Goal: Transaction & Acquisition: Book appointment/travel/reservation

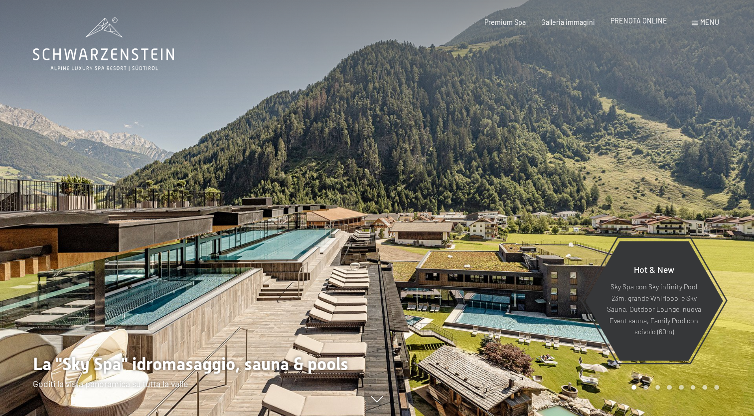
click at [646, 22] on span "PRENOTA ONLINE" at bounding box center [639, 20] width 57 height 8
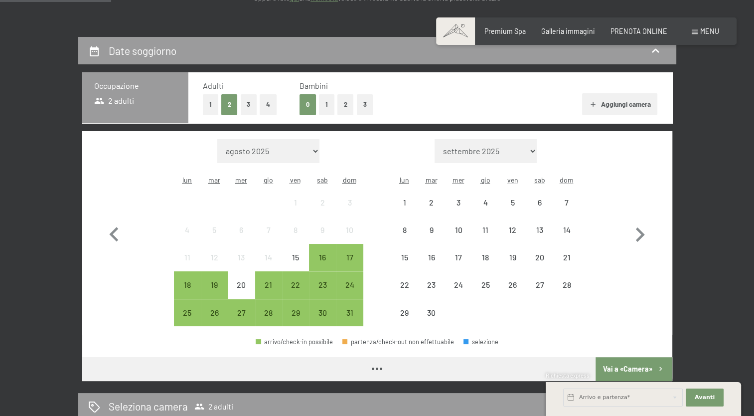
scroll to position [180, 0]
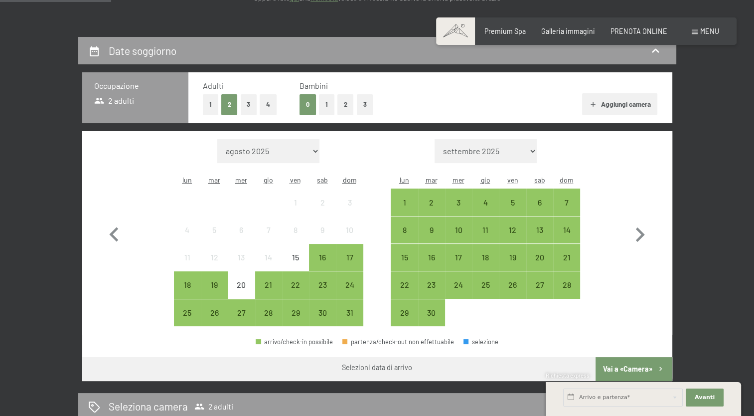
click at [207, 103] on button "1" at bounding box center [210, 104] width 15 height 20
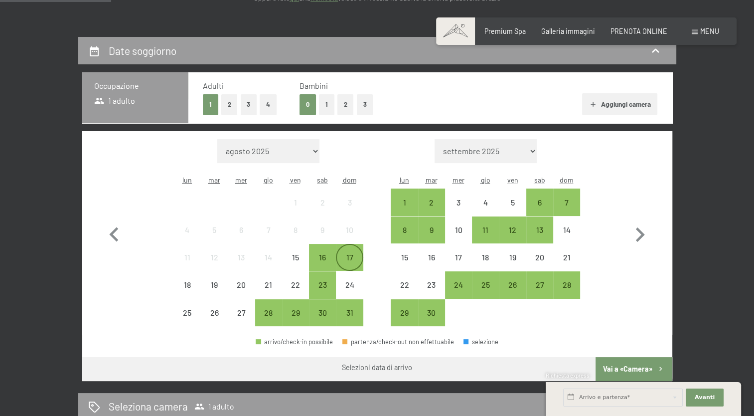
click at [352, 254] on div "17" at bounding box center [349, 265] width 25 height 25
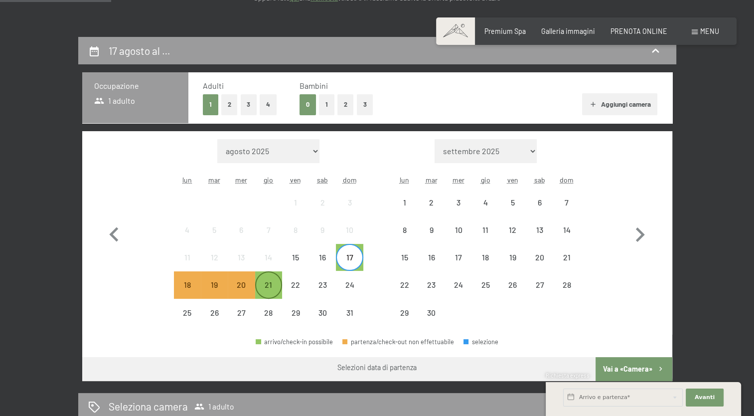
click at [273, 283] on div "21" at bounding box center [268, 293] width 25 height 25
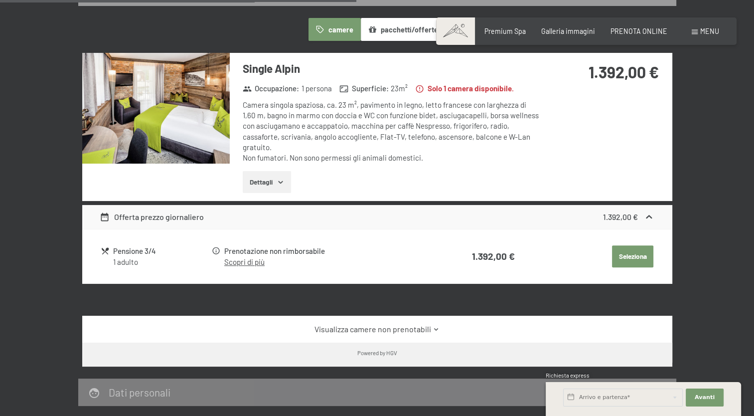
scroll to position [594, 0]
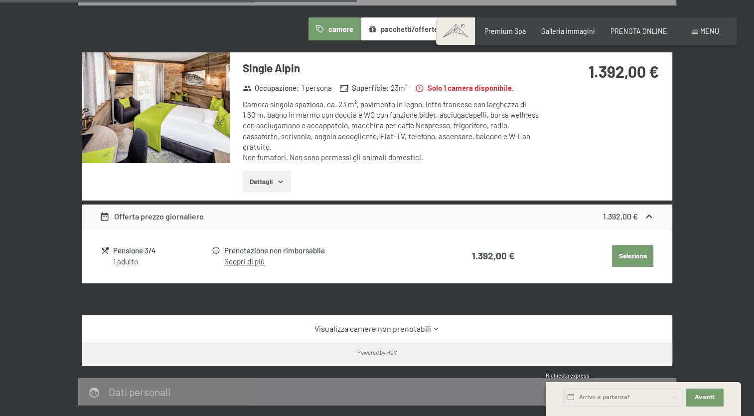
click at [285, 174] on button "Dettagli" at bounding box center [267, 182] width 48 height 22
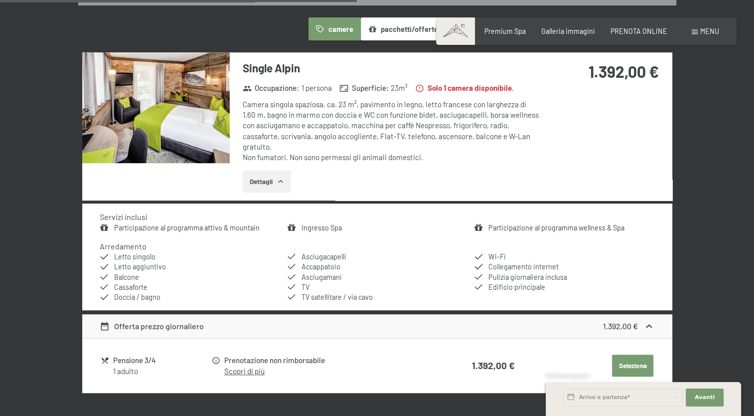
click at [285, 174] on button "Dettagli" at bounding box center [267, 182] width 48 height 22
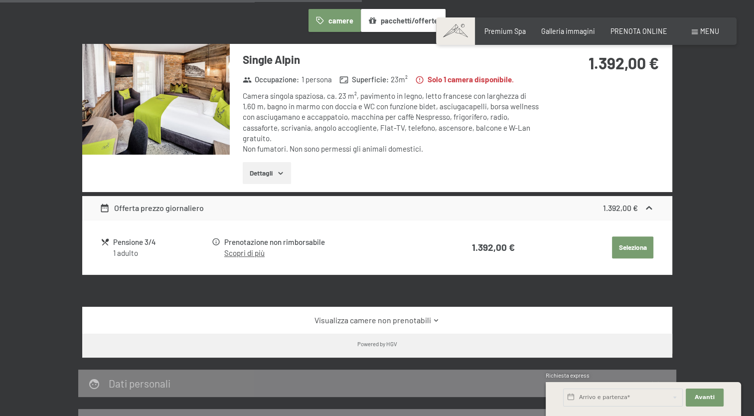
scroll to position [602, 0]
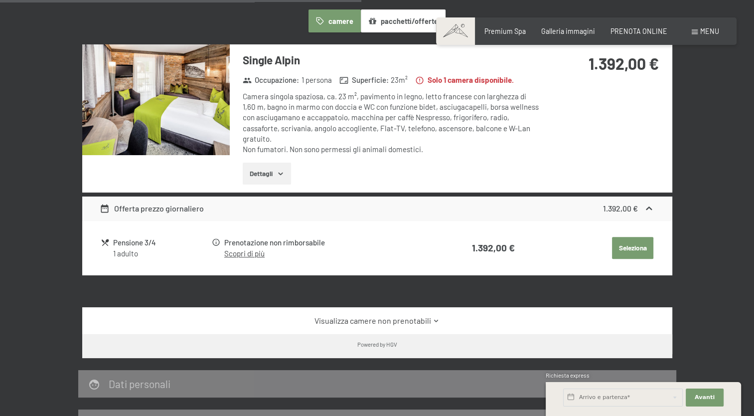
click at [632, 237] on button "Seleziona" at bounding box center [632, 248] width 41 height 22
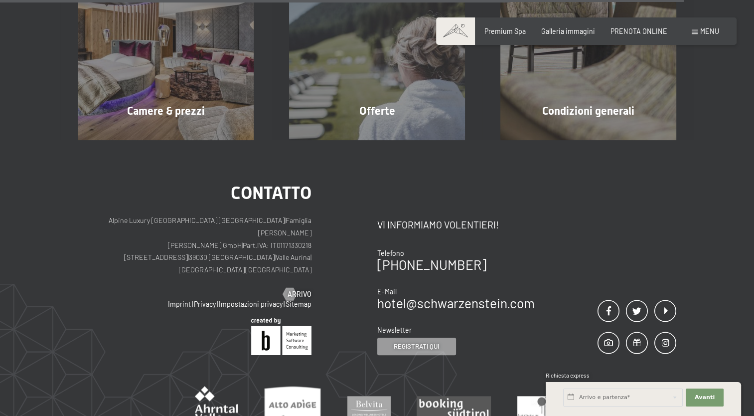
scroll to position [1009, 0]
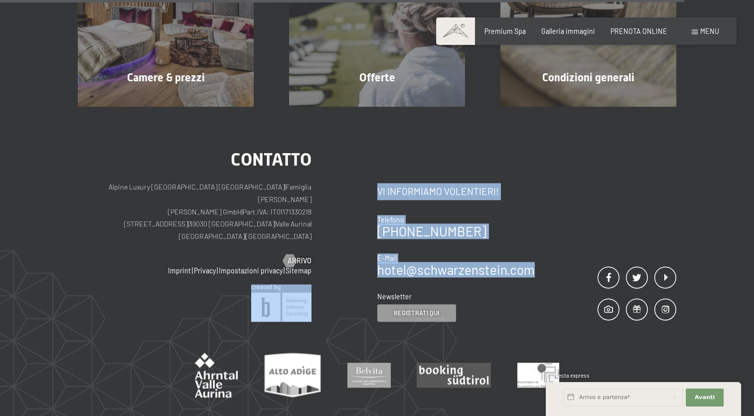
drag, startPoint x: 371, startPoint y: 254, endPoint x: 533, endPoint y: 258, distance: 161.6
click at [533, 258] on div "Contatto Alpine Luxury SPA Resort SCHWARZENSTEIN | Famiglia Zimmerhofer Otmar Z…" at bounding box center [377, 236] width 599 height 171
drag, startPoint x: 533, startPoint y: 258, endPoint x: 505, endPoint y: 246, distance: 30.2
click at [505, 262] on link "hotel@ no-spam. schwarzenstein. no-spam. com" at bounding box center [456, 269] width 158 height 15
click at [565, 204] on div "Contatto Vi informiamo volentieri! Telefono +39 0474 674100 E-Mail hotel@ no-sp…" at bounding box center [527, 236] width 300 height 171
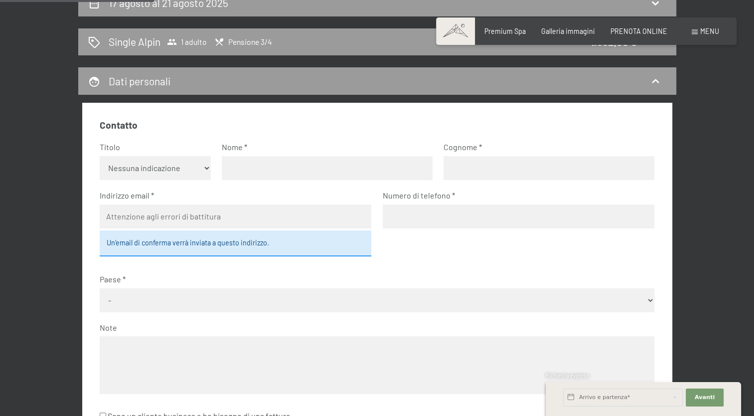
scroll to position [227, 0]
click at [189, 167] on select "Nessuna indicazione Sig.ra Sig." at bounding box center [155, 169] width 111 height 24
select select "f"
click at [100, 157] on select "Nessuna indicazione Sig.ra Sig." at bounding box center [155, 169] width 111 height 24
click at [254, 170] on input "text" at bounding box center [327, 169] width 211 height 24
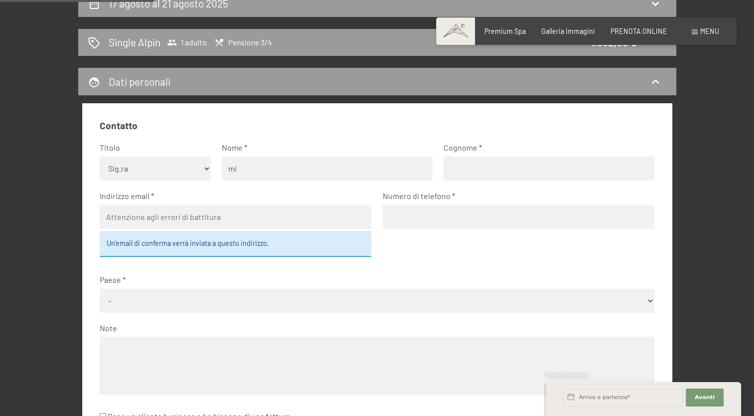
type input "MICHELA"
type input "FOLTRAN"
click at [170, 215] on input "email" at bounding box center [236, 217] width 272 height 24
type input "michelafoltran@icloud.com"
type input "3338596216"
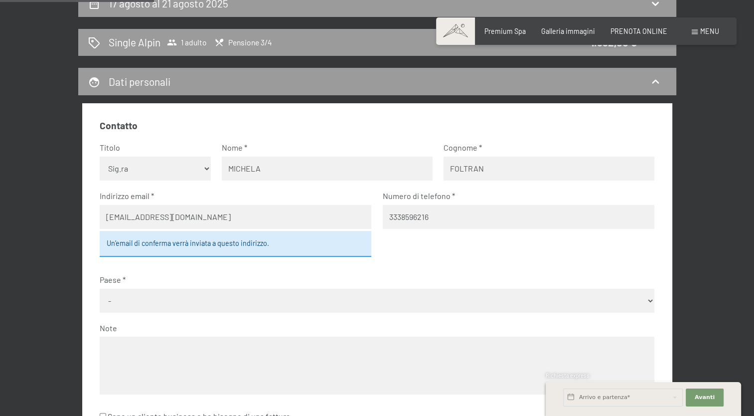
click at [163, 298] on select "- Germania Austria Svizzera Italia Paesi Bassi Belgio Regno Unito Rep. Ceca Pol…" at bounding box center [377, 301] width 555 height 24
select select "ITA"
click at [100, 289] on select "- Germania Austria Svizzera Italia Paesi Bassi Belgio Regno Unito Rep. Ceca Pol…" at bounding box center [377, 301] width 555 height 24
click at [148, 342] on textarea at bounding box center [377, 365] width 555 height 57
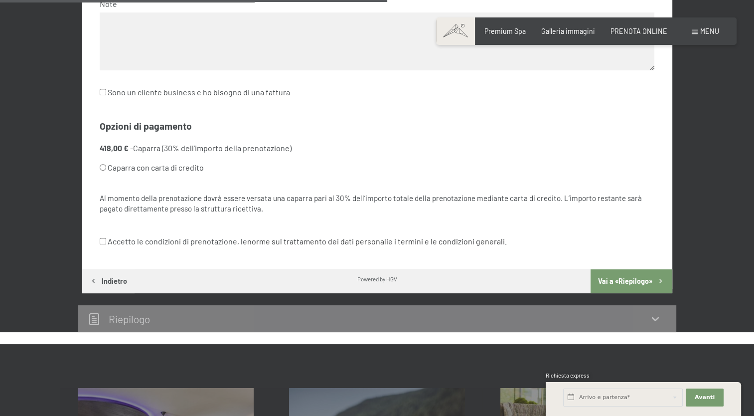
scroll to position [570, 0]
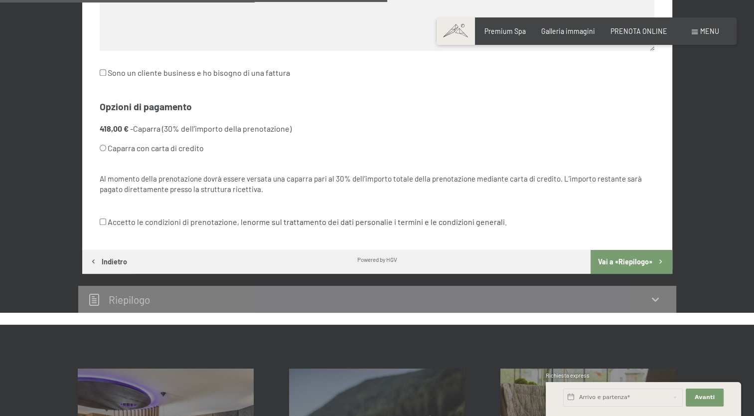
click at [101, 221] on input "Accetto le condizioni di prenotazione, le norme sul trattamento dei dati person…" at bounding box center [103, 221] width 6 height 6
checkbox input "true"
click at [628, 265] on button "Vai a «Riepilogo»" at bounding box center [631, 262] width 81 height 24
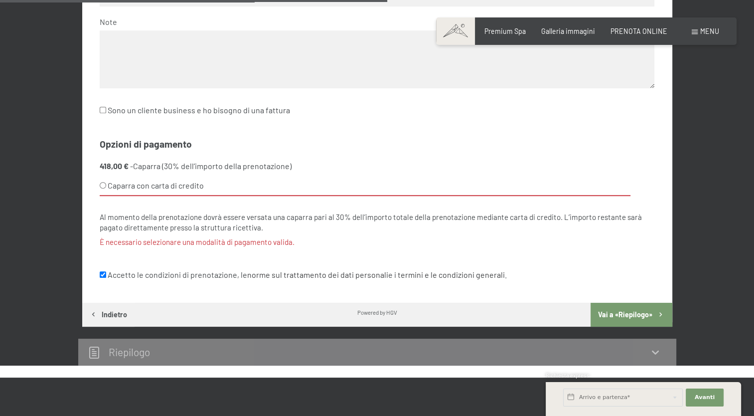
scroll to position [510, 0]
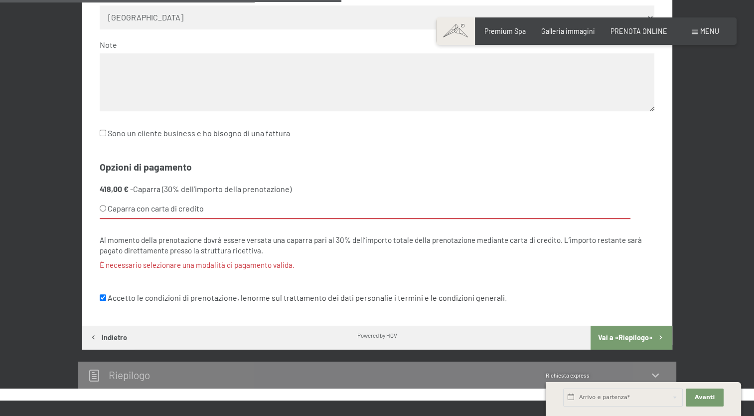
click at [101, 209] on input "Caparra con carta di credito" at bounding box center [103, 208] width 6 height 6
radio input "true"
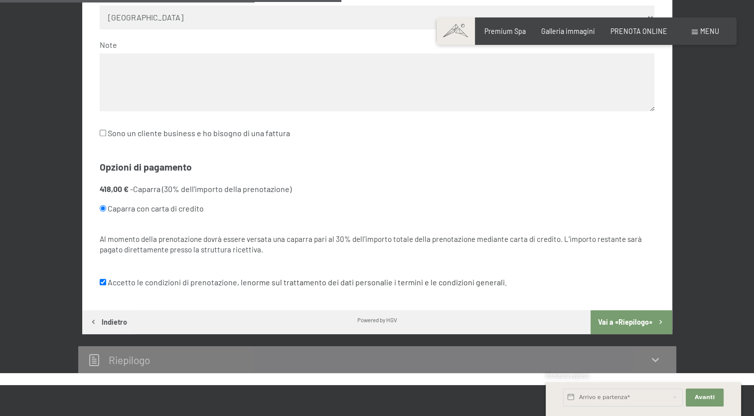
click at [623, 320] on button "Vai a «Riepilogo»" at bounding box center [631, 322] width 81 height 24
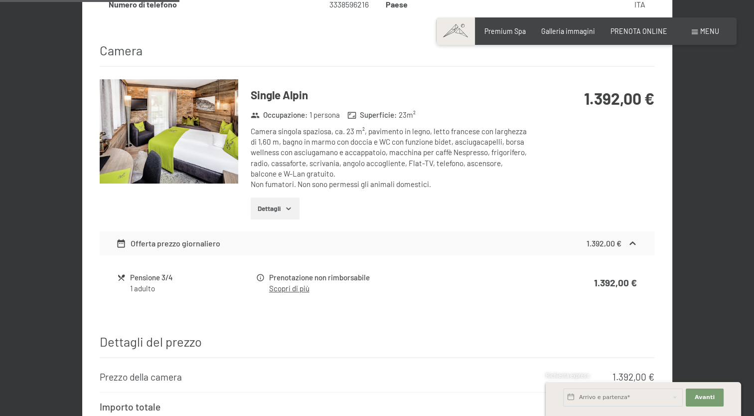
scroll to position [519, 0]
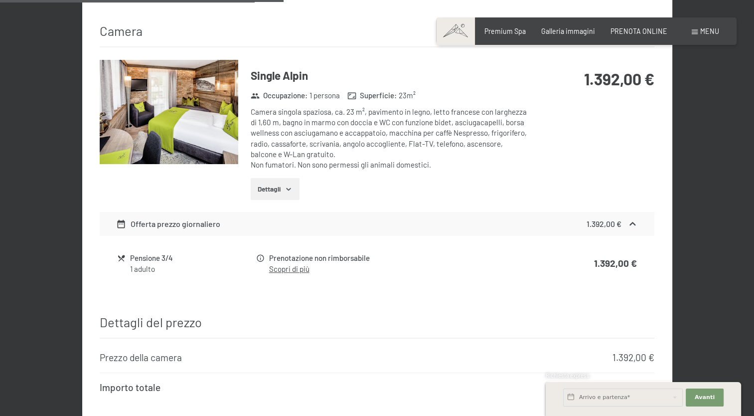
click at [285, 178] on button "Dettagli" at bounding box center [275, 189] width 48 height 22
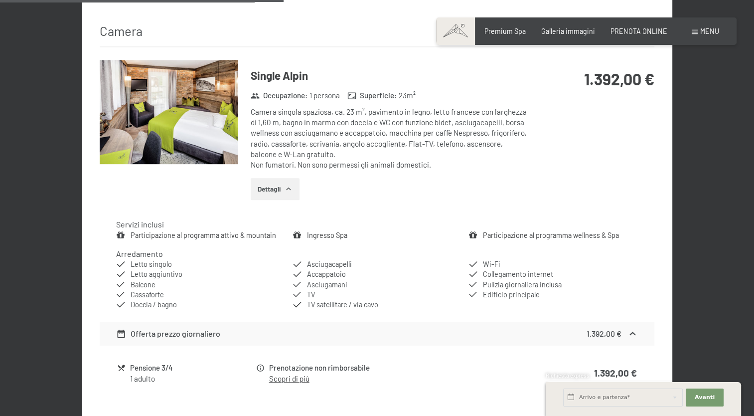
click at [285, 178] on button "Dettagli" at bounding box center [275, 189] width 48 height 22
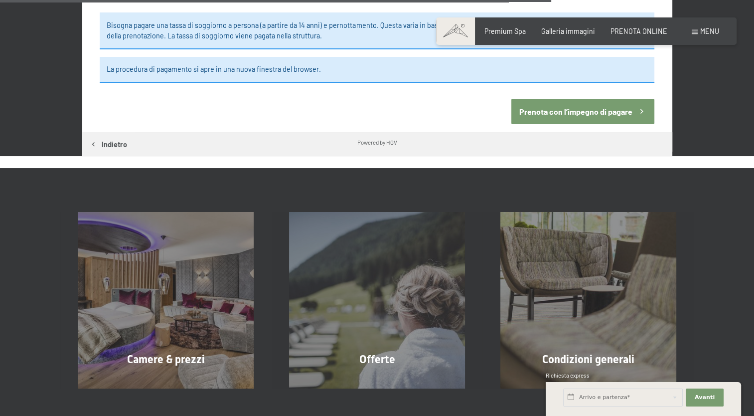
scroll to position [1009, 0]
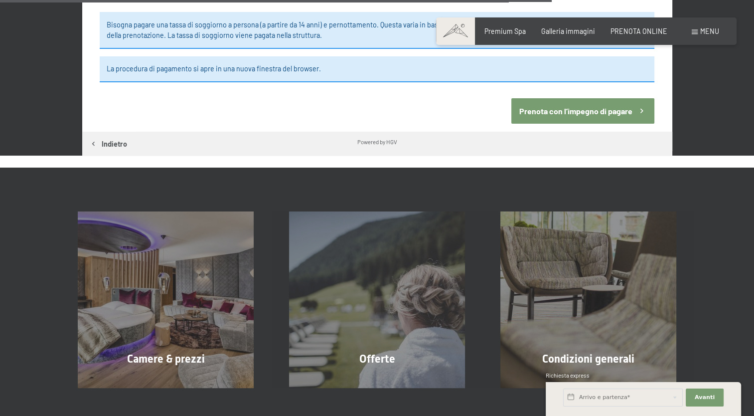
click at [547, 98] on button "Prenota con l’impegno di pagare" at bounding box center [583, 110] width 143 height 25
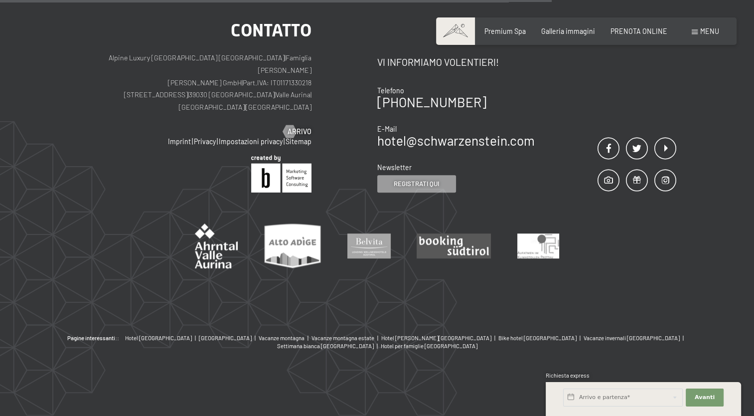
scroll to position [216, 0]
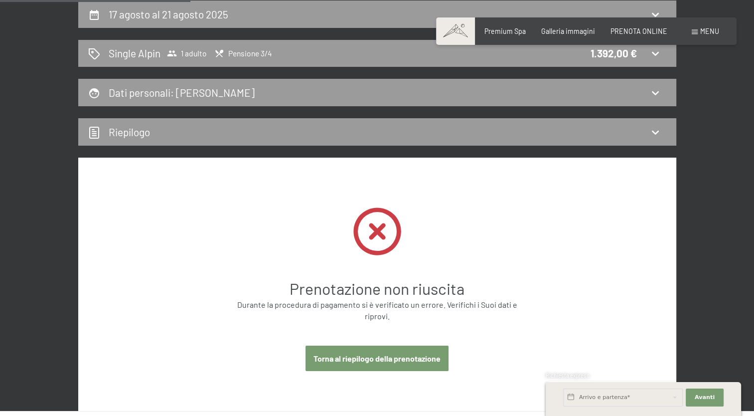
click at [360, 362] on button "Torna al riepilogo della prenotazione" at bounding box center [377, 358] width 143 height 25
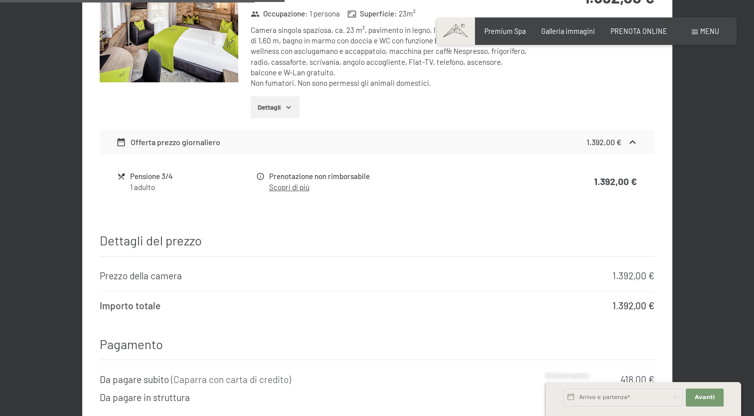
scroll to position [386, 0]
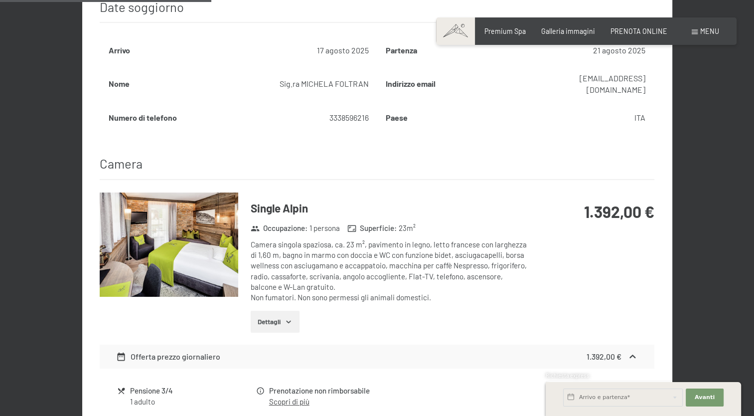
click at [303, 345] on div "Offerta prezzo giornaliero 1.392,00 €" at bounding box center [377, 357] width 555 height 24
click at [592, 352] on strong "1.392,00 €" at bounding box center [604, 356] width 35 height 9
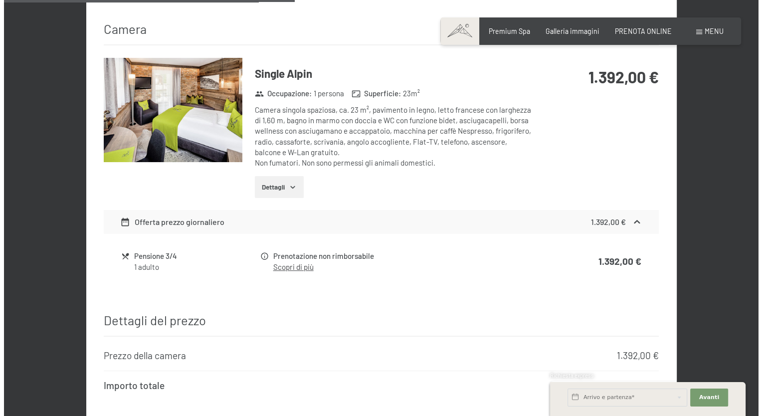
scroll to position [532, 0]
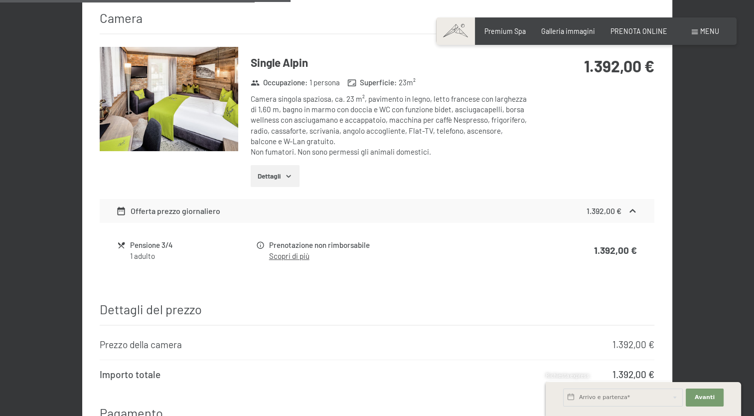
click at [257, 241] on icon at bounding box center [260, 244] width 7 height 7
click at [279, 251] on link "Scopri di più" at bounding box center [289, 255] width 40 height 9
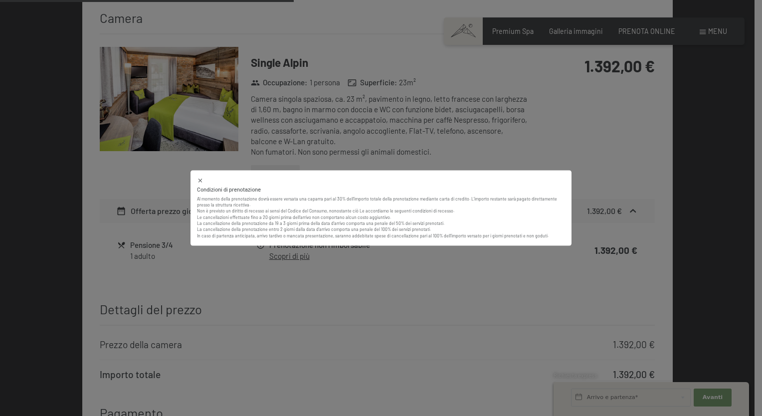
click at [617, 149] on div "Condizioni di prenotazione Al momento della prenotazione dovrà essere versata u…" at bounding box center [381, 208] width 762 height 416
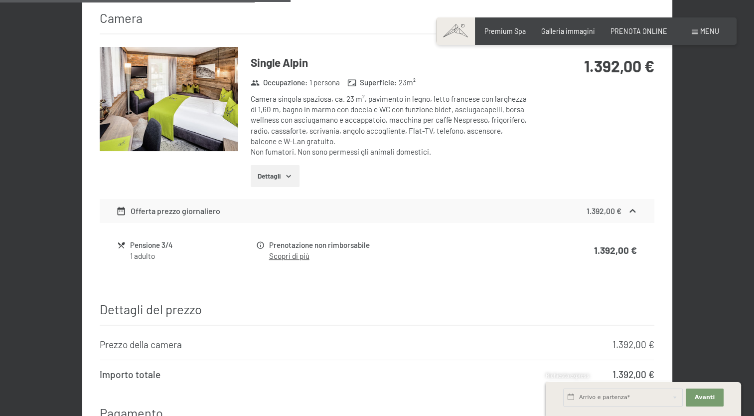
click at [700, 29] on div "Menu" at bounding box center [705, 31] width 27 height 10
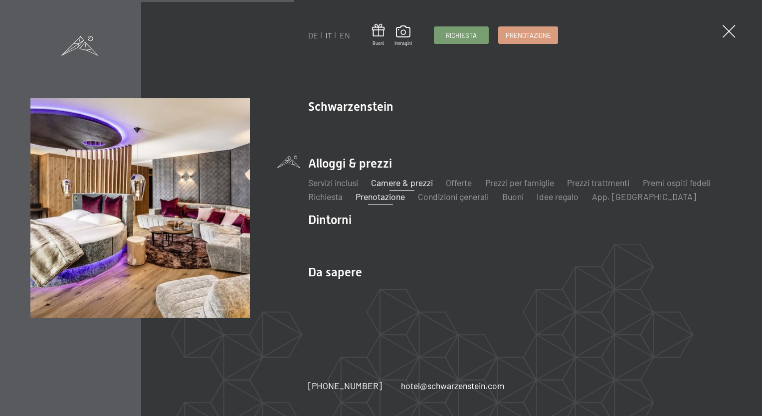
click at [385, 182] on link "Camere & prezzi" at bounding box center [402, 182] width 62 height 11
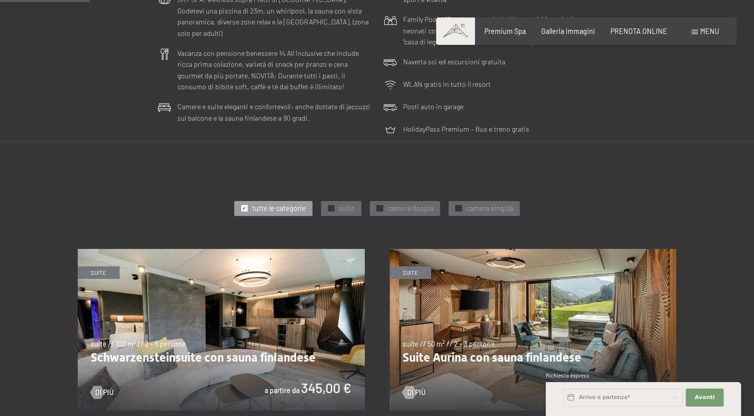
scroll to position [336, 0]
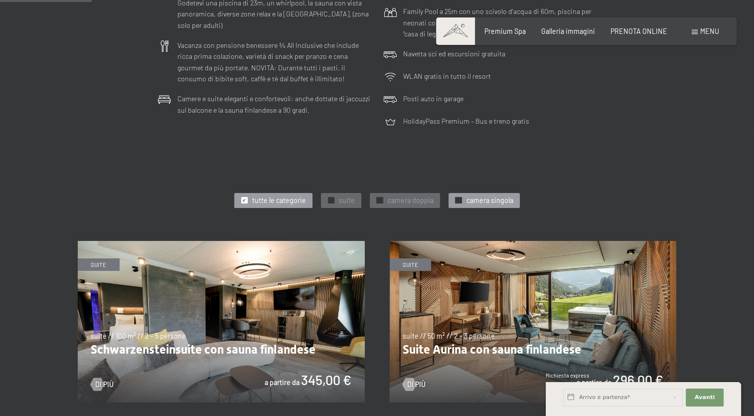
click at [480, 204] on span "camera singola" at bounding box center [489, 200] width 47 height 10
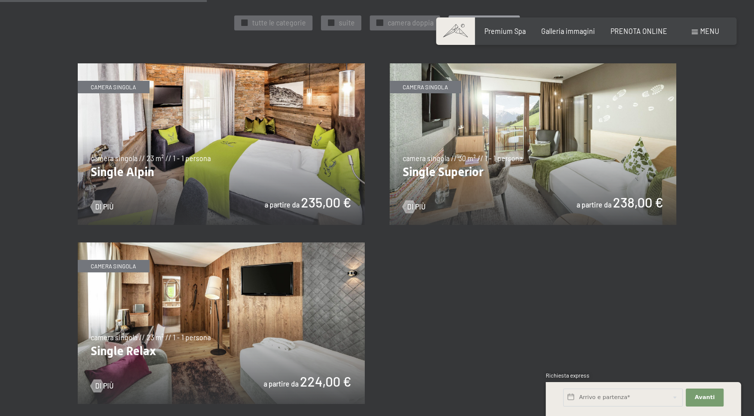
scroll to position [514, 0]
click at [310, 201] on img at bounding box center [221, 144] width 287 height 162
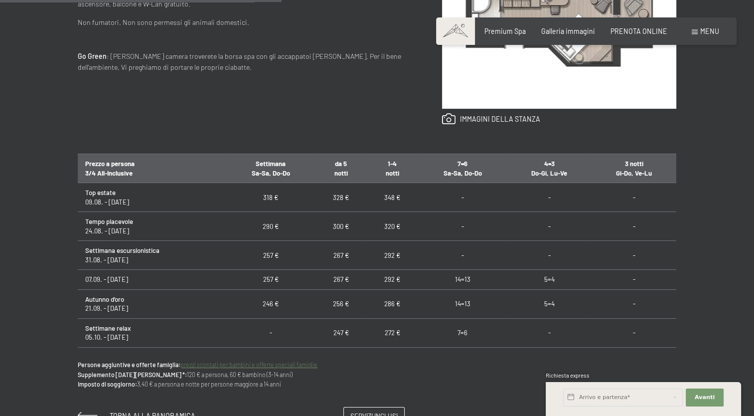
scroll to position [522, 0]
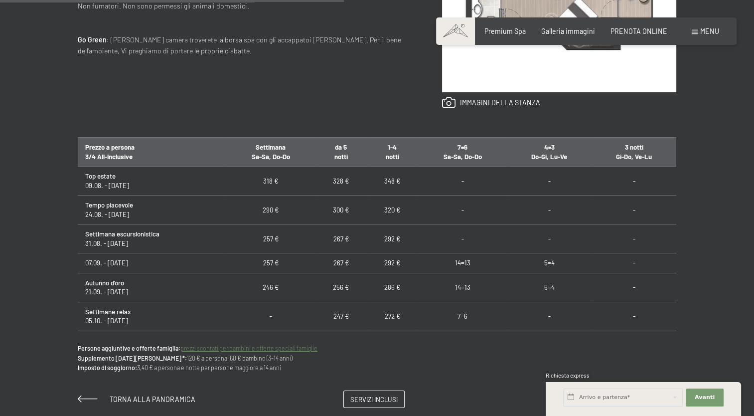
click at [258, 180] on td "318 €" at bounding box center [270, 181] width 89 height 29
drag, startPoint x: 381, startPoint y: 180, endPoint x: 394, endPoint y: 183, distance: 13.4
click at [394, 183] on td "348 €" at bounding box center [392, 181] width 51 height 29
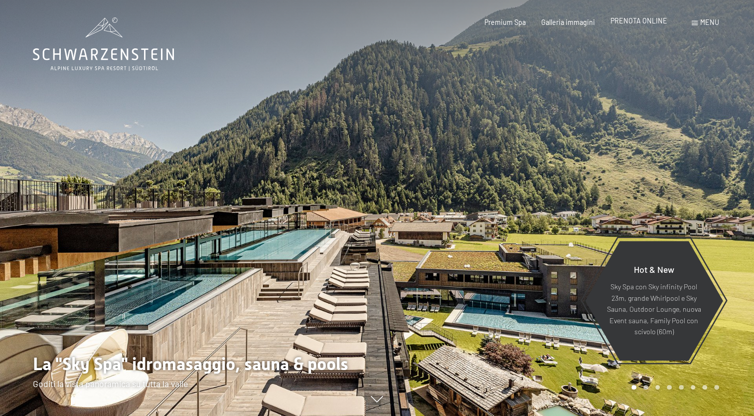
click at [636, 20] on span "PRENOTA ONLINE" at bounding box center [639, 20] width 57 height 8
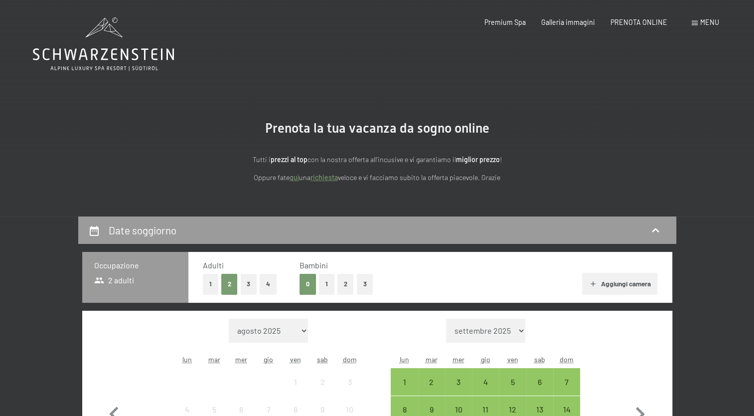
click at [203, 292] on button "1" at bounding box center [210, 284] width 15 height 20
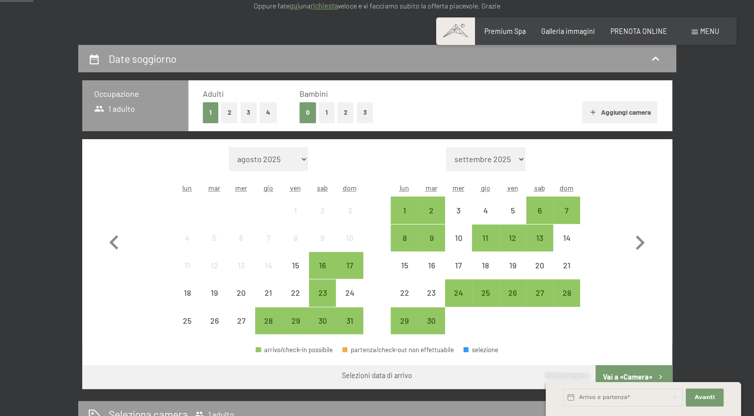
scroll to position [172, 0]
click at [354, 262] on div "17" at bounding box center [349, 273] width 25 height 25
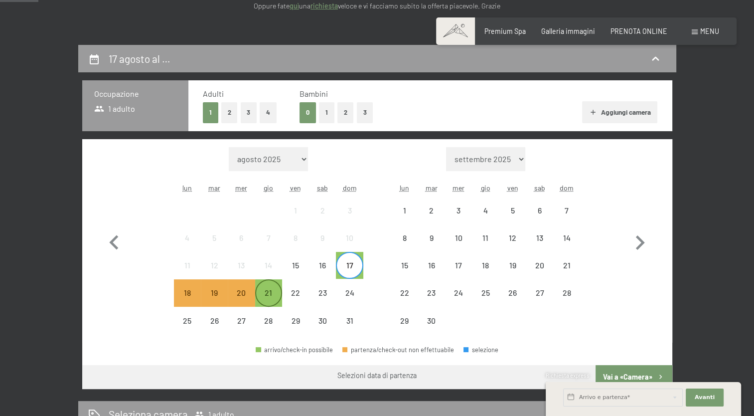
click at [262, 297] on div "21" at bounding box center [268, 301] width 25 height 25
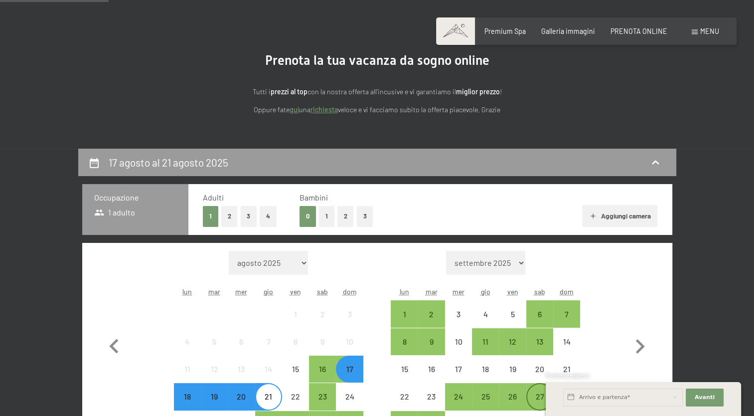
scroll to position [0, 0]
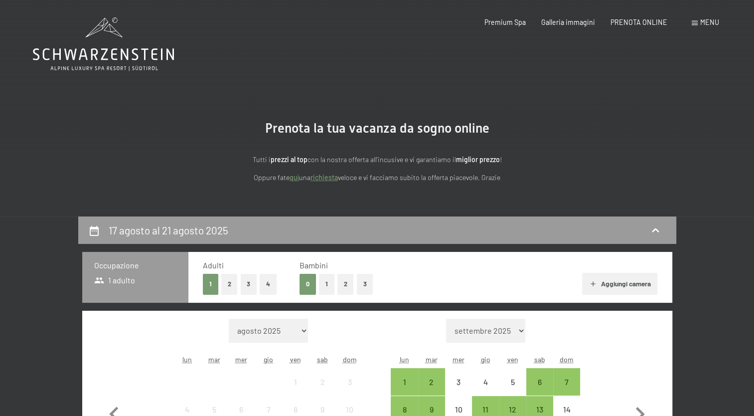
click at [295, 178] on link "quì" at bounding box center [294, 177] width 9 height 8
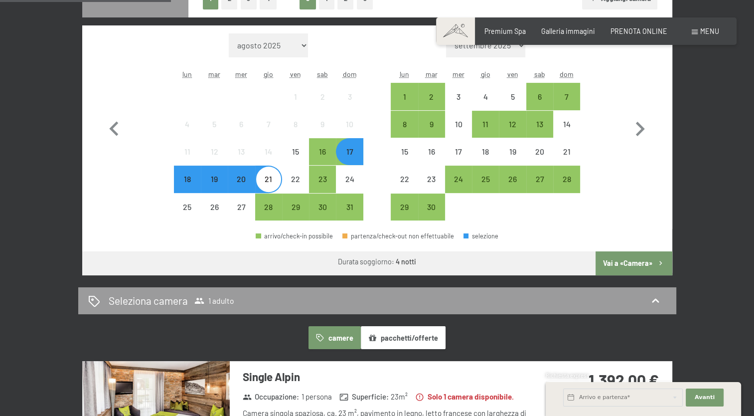
scroll to position [285, 0]
click at [642, 262] on button "Vai a «Camera»" at bounding box center [634, 263] width 76 height 24
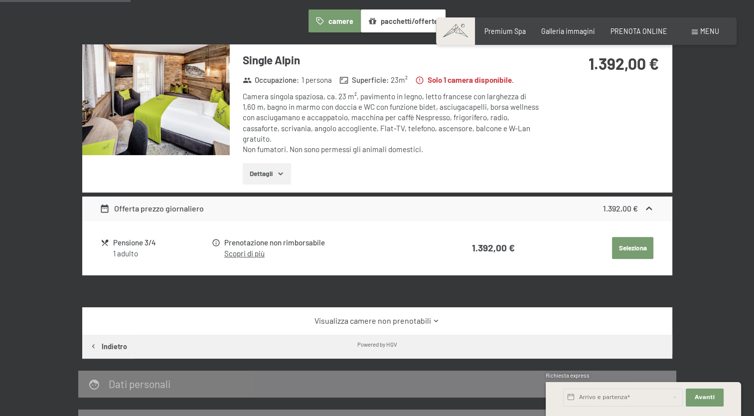
scroll to position [216, 0]
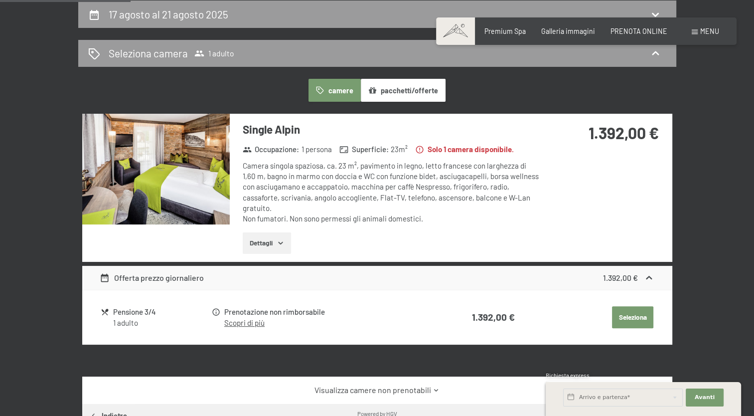
click at [640, 306] on button "Seleziona" at bounding box center [632, 317] width 41 height 22
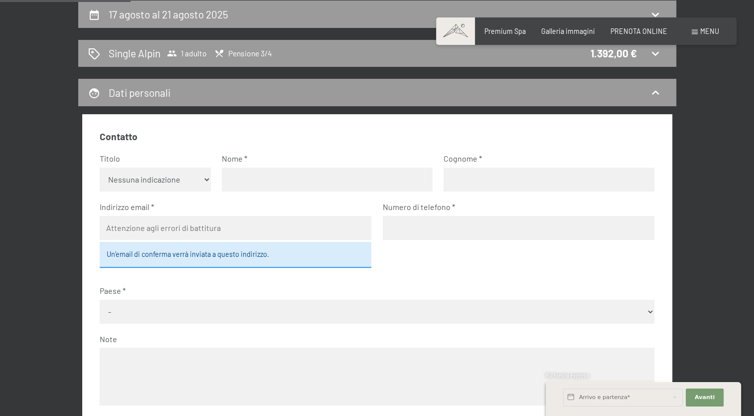
click at [158, 182] on select "Nessuna indicazione Sig.ra Sig." at bounding box center [155, 180] width 111 height 24
select select "f"
click at [100, 168] on select "Nessuna indicazione Sig.ra Sig." at bounding box center [155, 180] width 111 height 24
click at [251, 182] on input "text" at bounding box center [327, 180] width 211 height 24
type input "MICHELA"
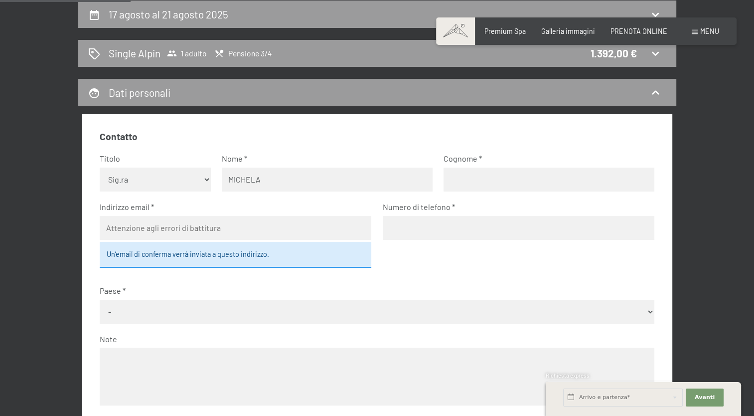
type input "FOLTRAN"
type input "michelafoltran@icloud.com"
type input "3338596216"
select select "ITA"
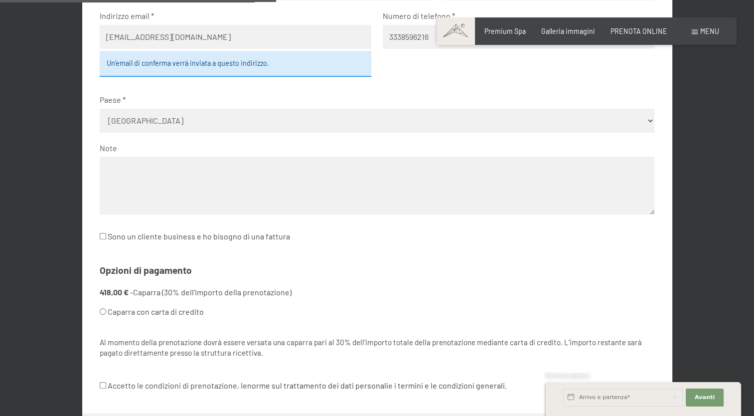
scroll to position [407, 0]
click at [151, 173] on textarea at bounding box center [377, 184] width 555 height 57
click at [380, 171] on textarea "SI RICHIEDE LA POSSIBILITA' DI UN CHECK IN ANTICIPATO ENTRO LE ORE 12 :00" at bounding box center [377, 184] width 555 height 57
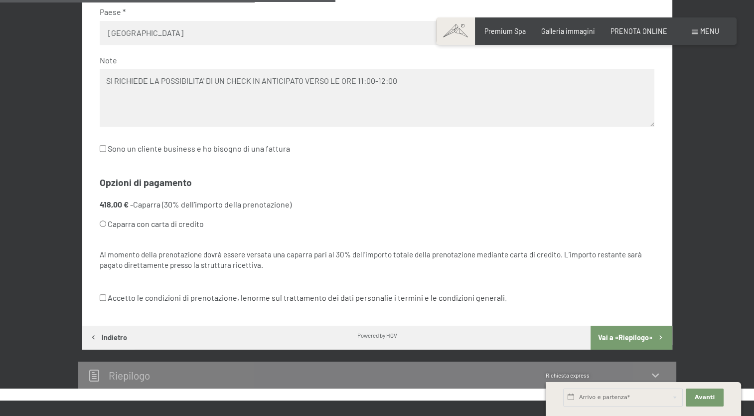
scroll to position [495, 0]
type textarea "SI RICHIEDE LA POSSIBILITA' DI UN CHECK IN ANTICIPATO VERSO LE ORE 11:00-12:00"
click at [104, 222] on input "Caparra con carta di credito" at bounding box center [103, 223] width 6 height 6
radio input "true"
click at [102, 298] on input "Accetto le condizioni di prenotazione, le norme sul trattamento dei dati person…" at bounding box center [103, 297] width 6 height 6
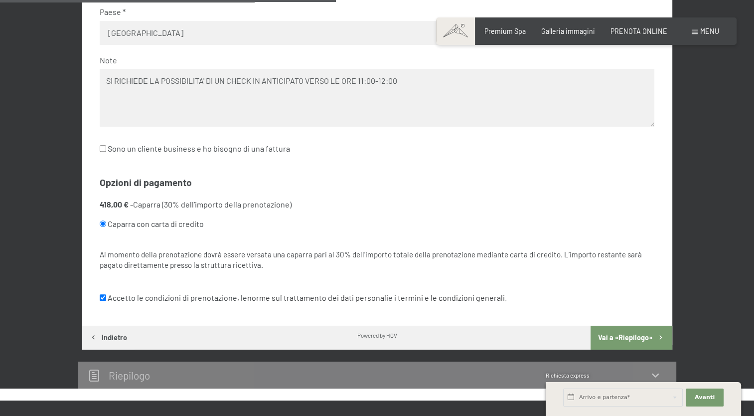
checkbox input "true"
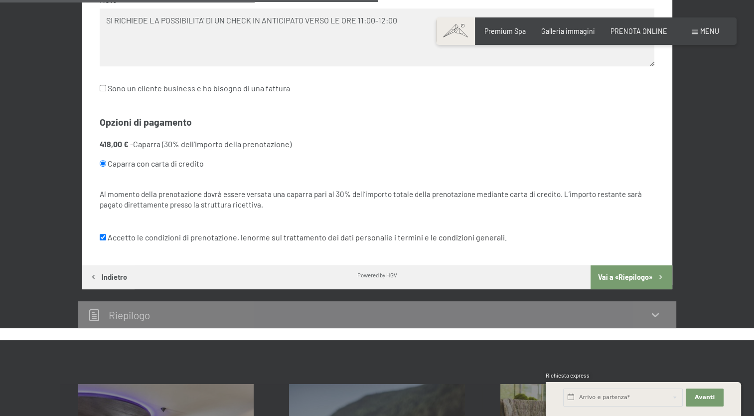
scroll to position [556, 0]
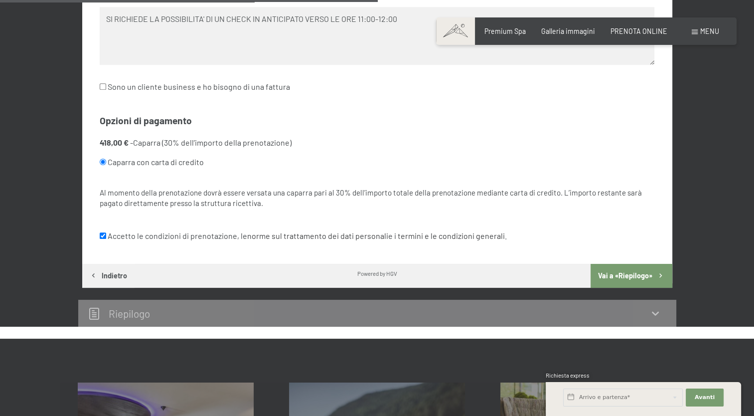
click at [611, 276] on button "Vai a «Riepilogo»" at bounding box center [631, 276] width 81 height 24
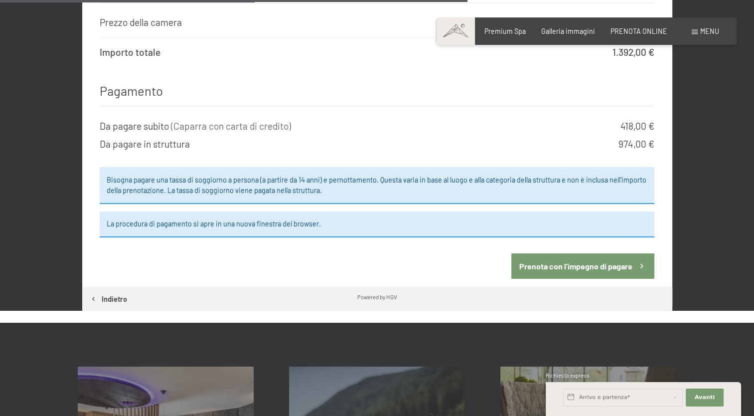
scroll to position [855, 0]
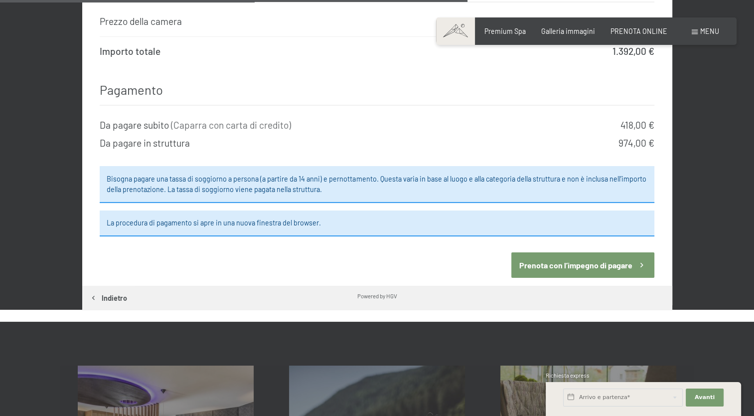
click at [544, 252] on button "Prenota con l’impegno di pagare" at bounding box center [583, 264] width 143 height 25
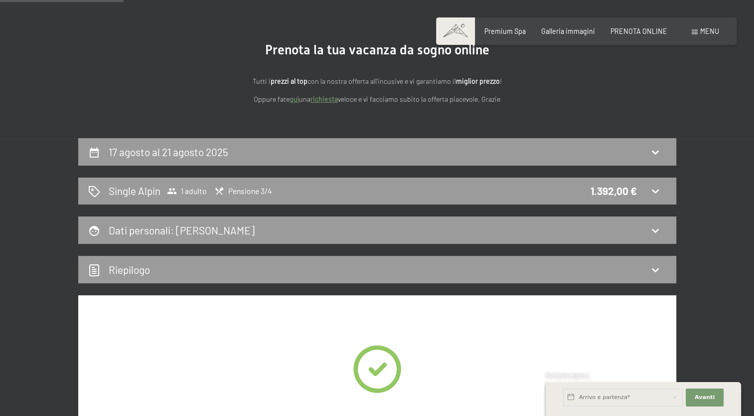
scroll to position [0, 0]
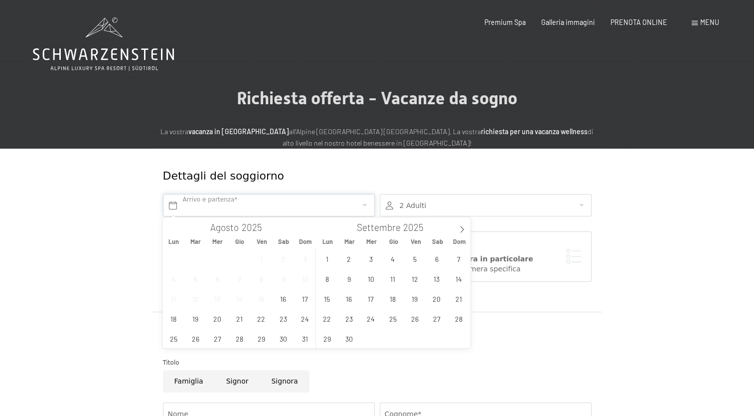
click at [290, 207] on input "text" at bounding box center [269, 205] width 212 height 22
click at [308, 299] on span "17" at bounding box center [305, 298] width 19 height 19
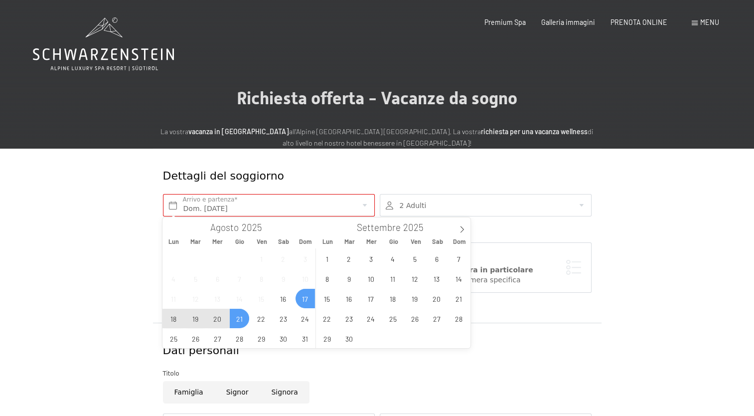
click at [236, 320] on span "21" at bounding box center [239, 318] width 19 height 19
type input "Dom. [DATE] - Gio. [DATE]"
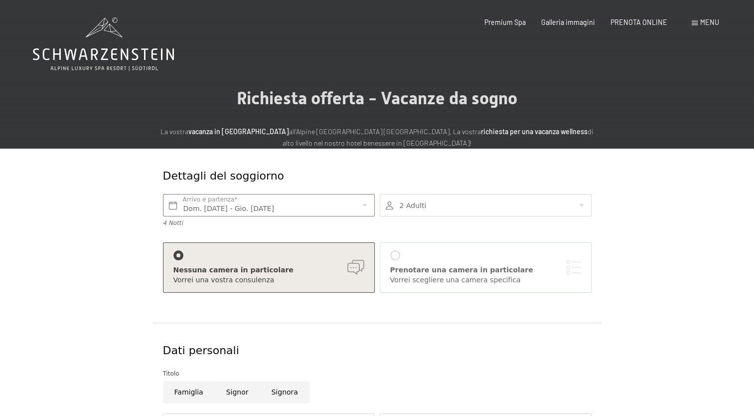
click at [446, 202] on div at bounding box center [486, 205] width 212 height 22
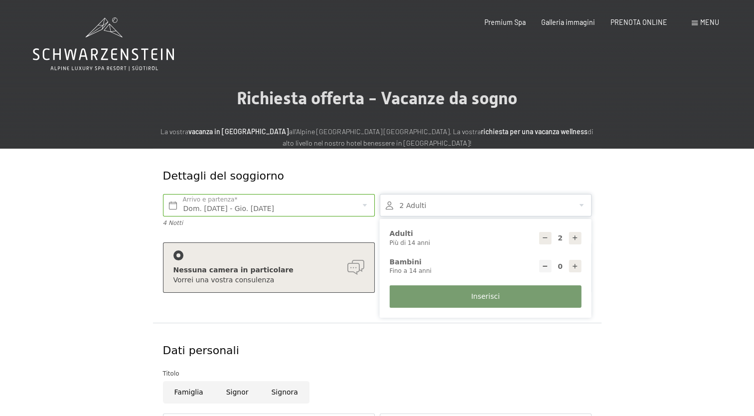
click at [551, 238] on div at bounding box center [546, 238] width 12 height 12
type input "1"
